Goal: Task Accomplishment & Management: Manage account settings

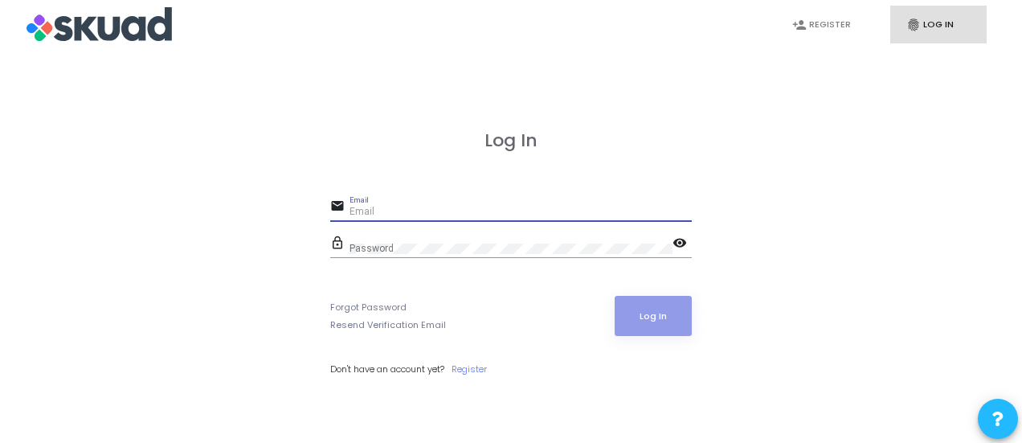
click at [411, 210] on input "Email" at bounding box center [520, 211] width 342 height 11
type input "a"
type input "[PERSON_NAME][EMAIL_ADDRESS][DOMAIN_NAME]"
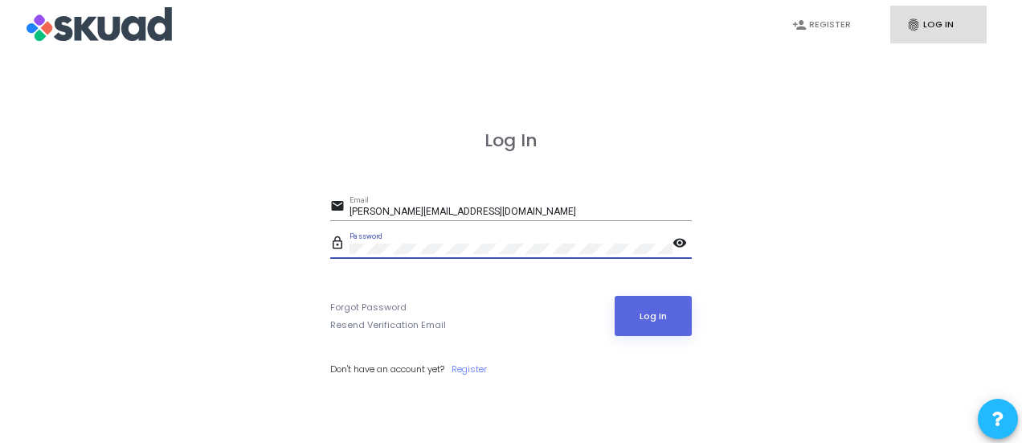
click at [615, 296] on button "Log In" at bounding box center [654, 316] width 78 height 40
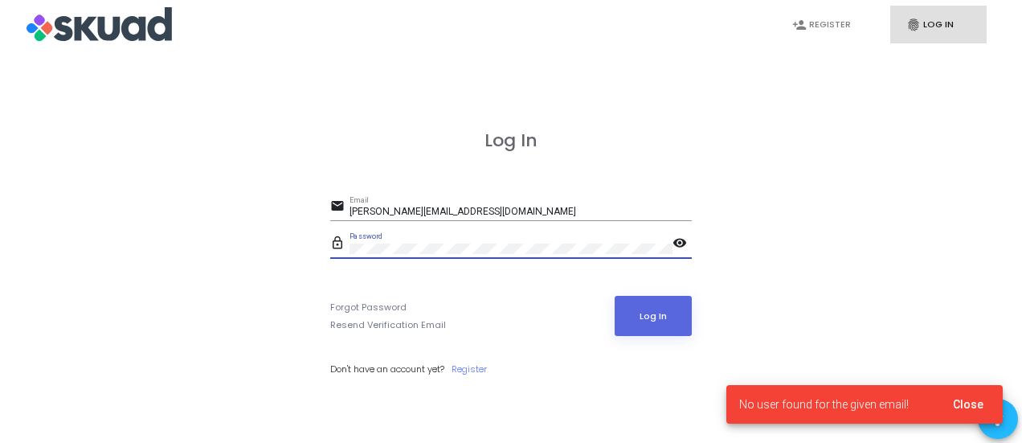
click at [615, 296] on button "Log In" at bounding box center [654, 316] width 78 height 40
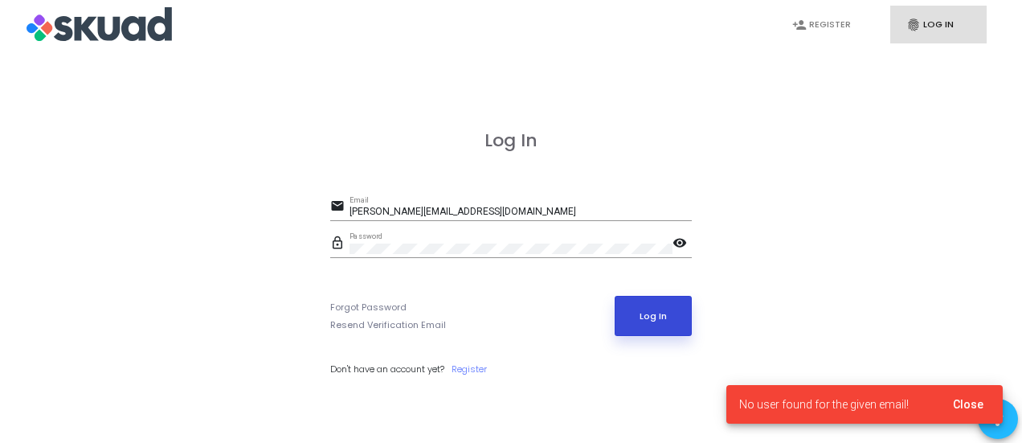
click at [646, 327] on button "Log In" at bounding box center [654, 316] width 78 height 40
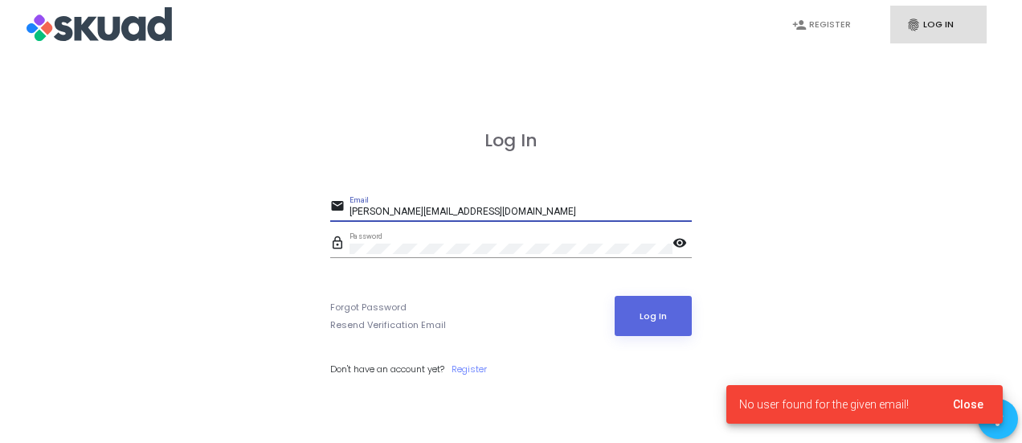
click at [480, 207] on input "[PERSON_NAME][EMAIL_ADDRESS][DOMAIN_NAME]" at bounding box center [520, 211] width 342 height 11
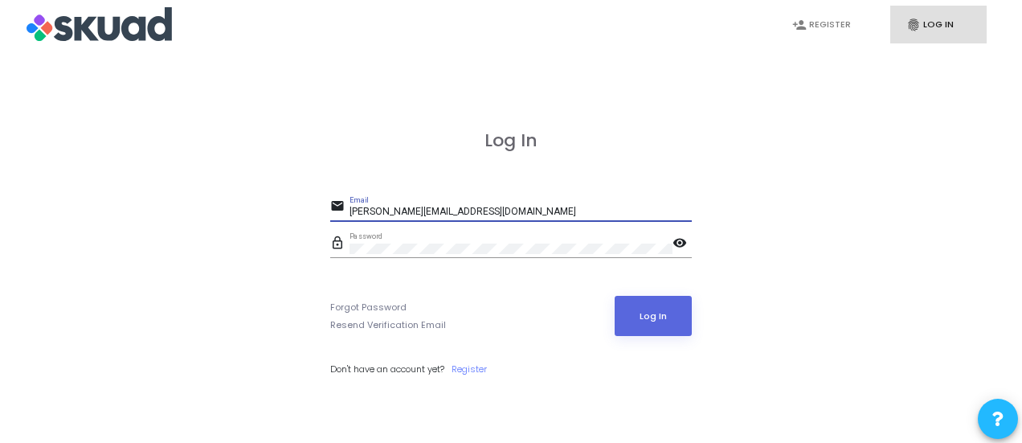
click at [480, 207] on input "[PERSON_NAME][EMAIL_ADDRESS][DOMAIN_NAME]" at bounding box center [520, 211] width 342 height 11
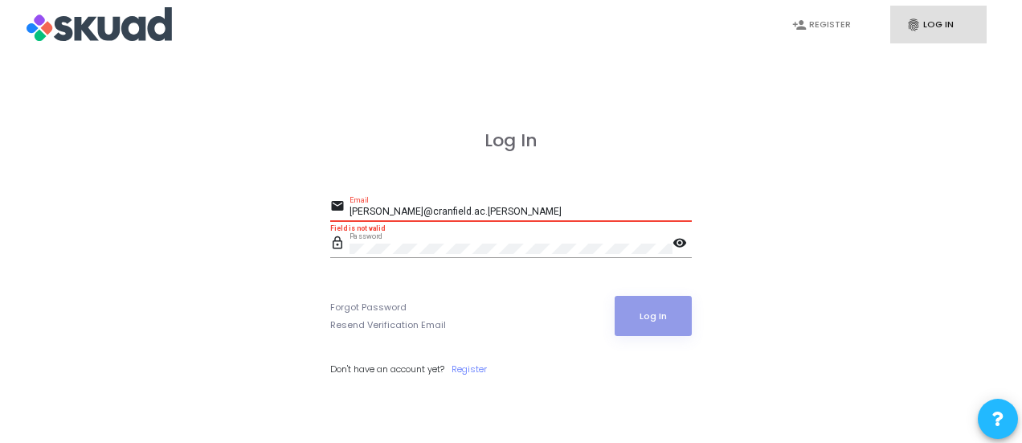
type input "[PERSON_NAME][EMAIL_ADDRESS][DOMAIN_NAME]"
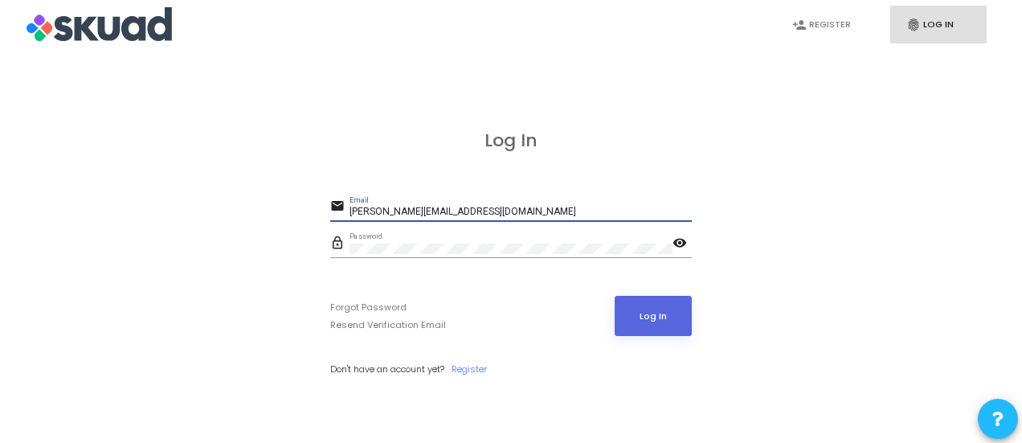
click at [615, 296] on button "Log In" at bounding box center [654, 316] width 78 height 40
